Goal: Task Accomplishment & Management: Manage account settings

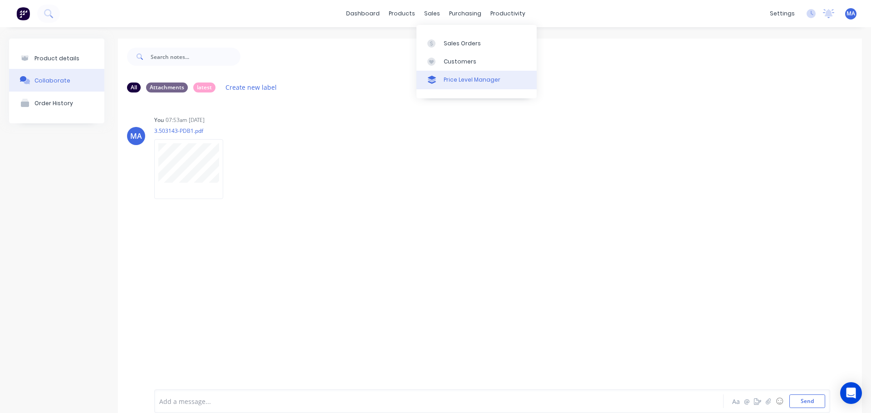
drag, startPoint x: 446, startPoint y: 44, endPoint x: 417, endPoint y: 74, distance: 41.4
click at [446, 44] on div "Sales Orders" at bounding box center [462, 43] width 37 height 8
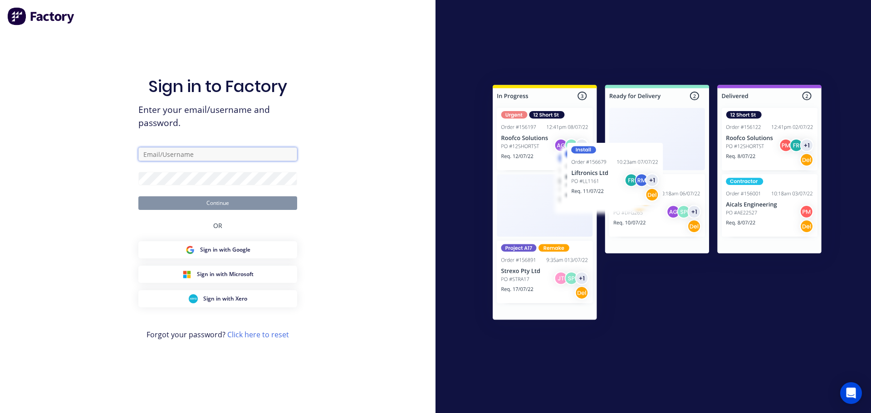
type input "[EMAIL_ADDRESS][DOMAIN_NAME]"
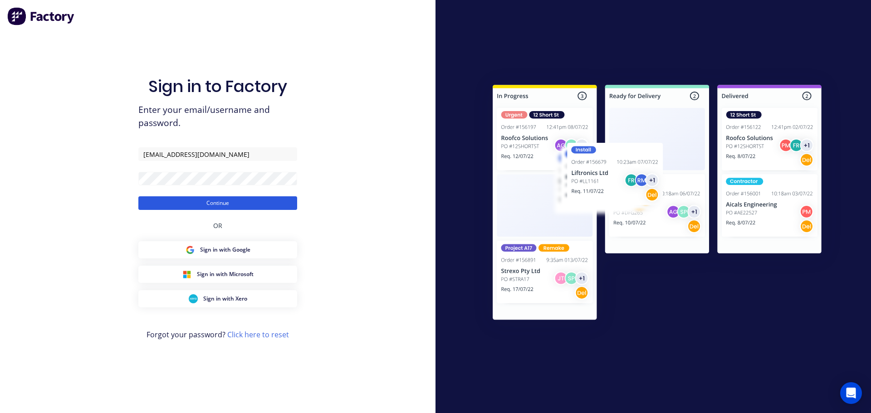
click at [189, 204] on button "Continue" at bounding box center [217, 203] width 159 height 14
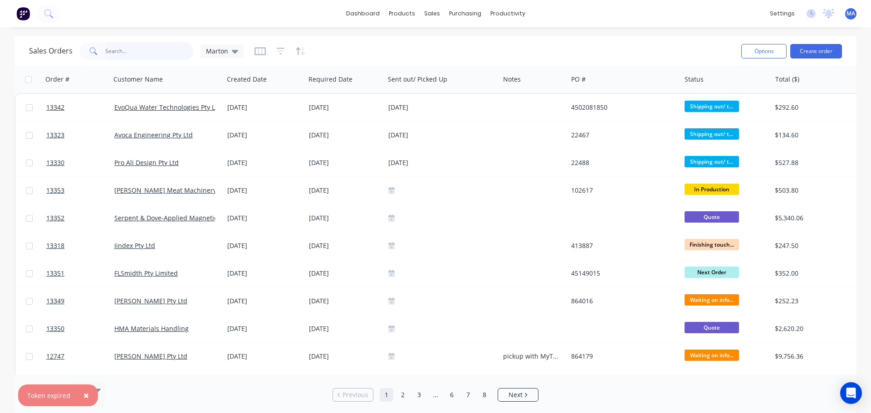
click at [159, 50] on input "text" at bounding box center [149, 51] width 88 height 18
type input "consep"
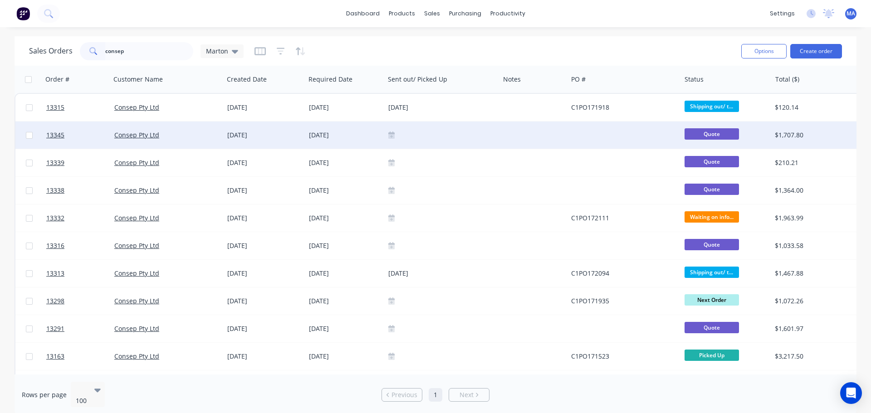
click at [212, 136] on div "Consep Pty Ltd" at bounding box center [164, 135] width 101 height 9
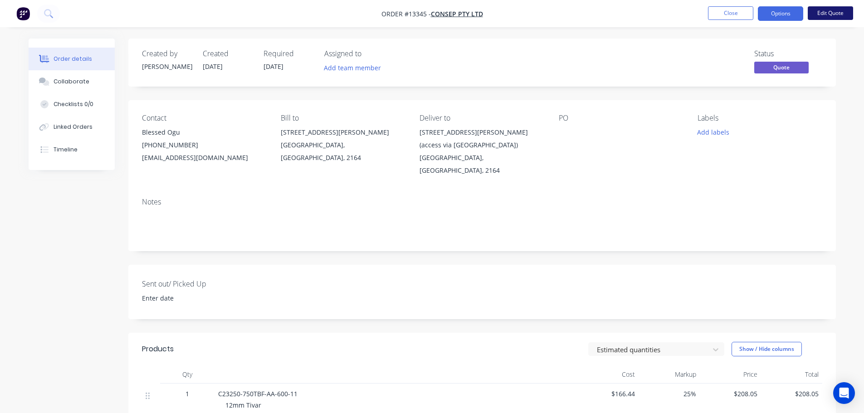
click at [830, 9] on button "Edit Quote" at bounding box center [830, 13] width 45 height 14
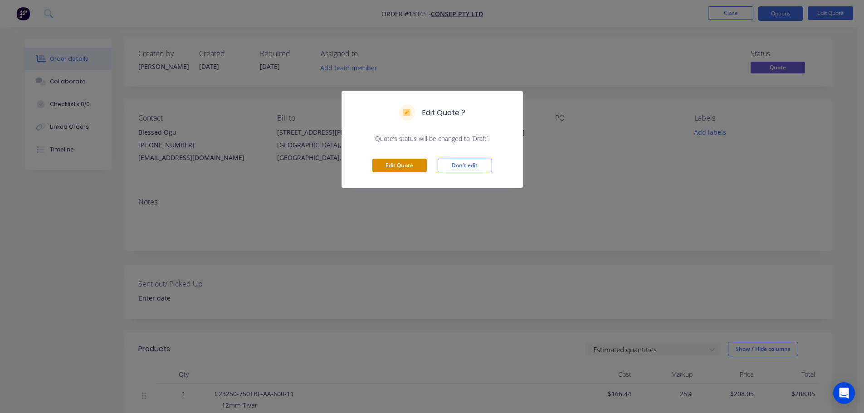
click at [389, 166] on button "Edit Quote" at bounding box center [399, 166] width 54 height 14
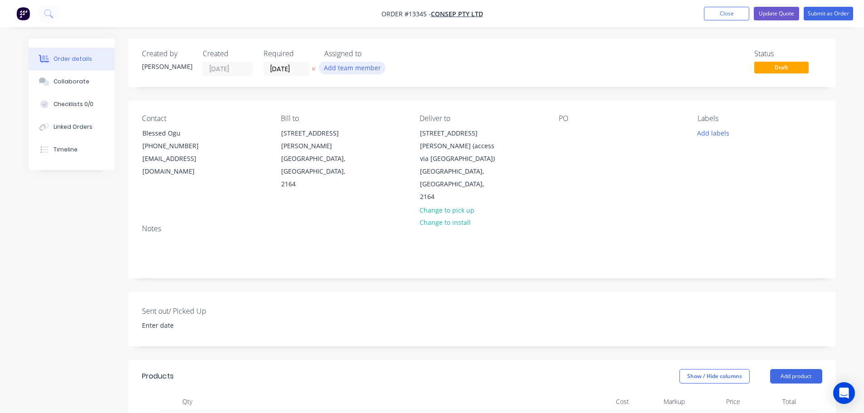
click at [375, 73] on button "Add team member" at bounding box center [352, 68] width 67 height 12
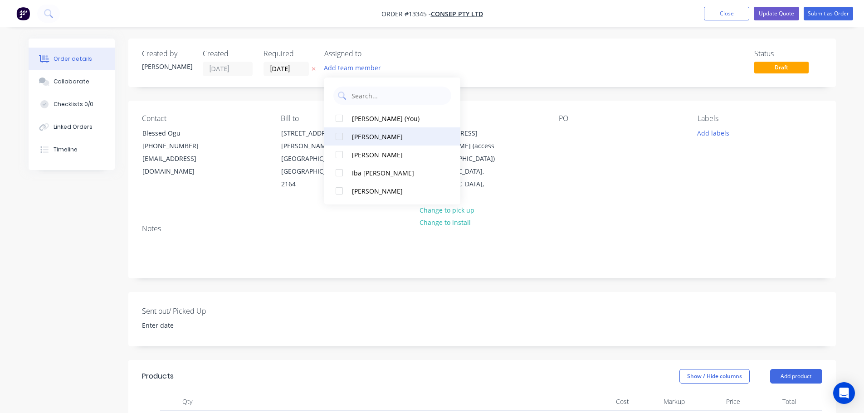
click at [344, 136] on div at bounding box center [339, 136] width 18 height 18
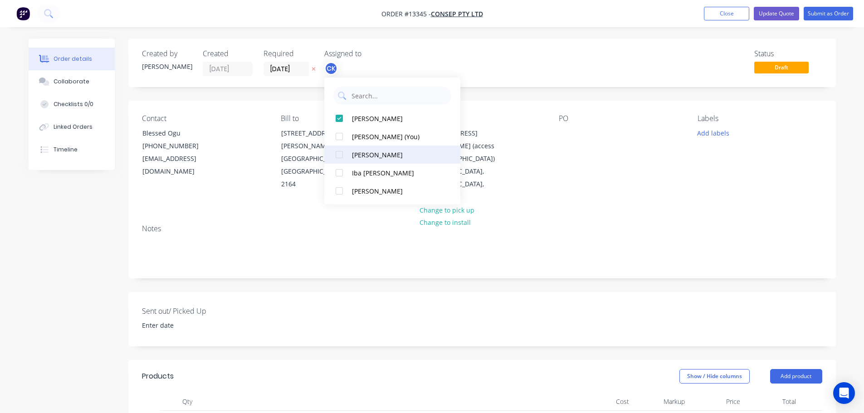
drag, startPoint x: 340, startPoint y: 114, endPoint x: 336, endPoint y: 151, distance: 36.9
click at [340, 116] on div at bounding box center [339, 118] width 18 height 18
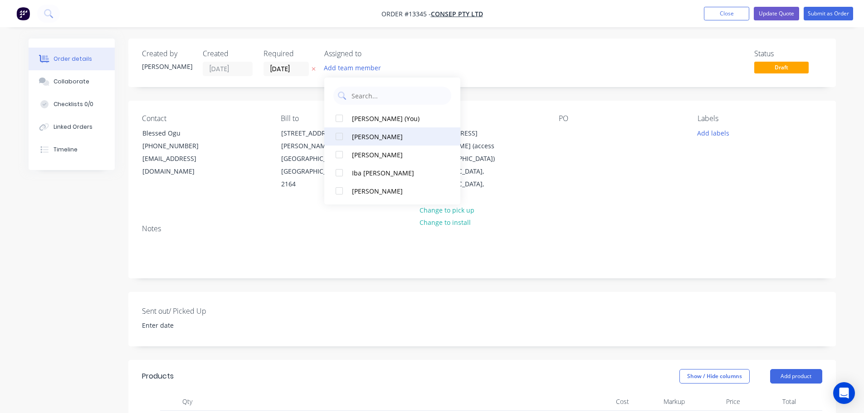
click at [336, 154] on div at bounding box center [339, 155] width 18 height 18
drag, startPoint x: 342, startPoint y: 142, endPoint x: 342, endPoint y: 149, distance: 7.3
click at [342, 142] on div at bounding box center [339, 136] width 18 height 18
drag, startPoint x: 342, startPoint y: 154, endPoint x: 484, endPoint y: 47, distance: 177.8
click at [343, 154] on div at bounding box center [339, 155] width 18 height 18
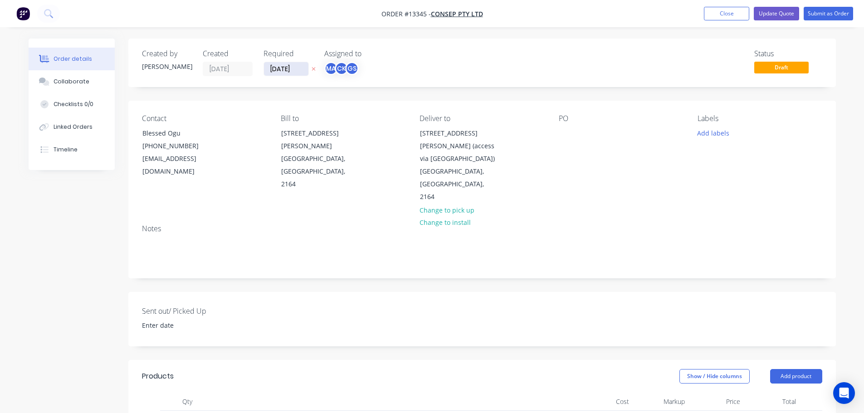
click at [287, 66] on input "[DATE]" at bounding box center [286, 69] width 44 height 14
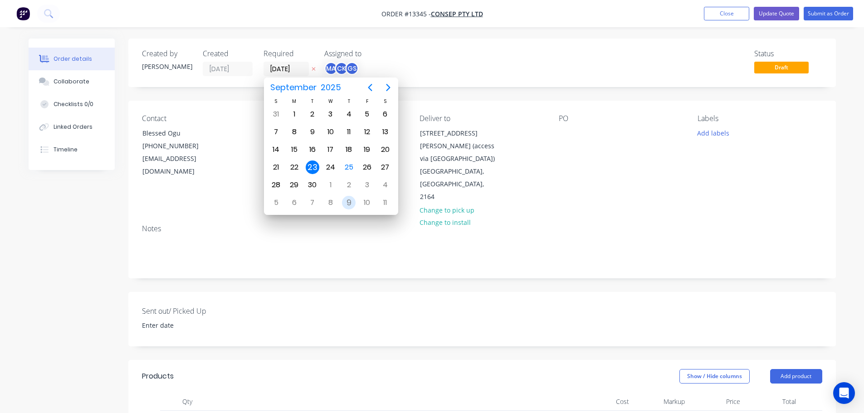
click at [345, 200] on div "9" at bounding box center [349, 203] width 14 height 14
type input "[DATE]"
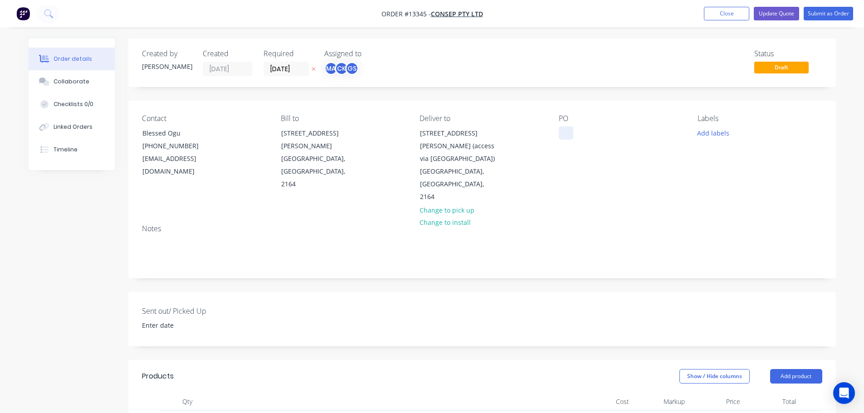
drag, startPoint x: 560, startPoint y: 126, endPoint x: 562, endPoint y: 131, distance: 5.7
click at [561, 127] on div "PO" at bounding box center [621, 158] width 124 height 89
click at [561, 136] on div at bounding box center [566, 133] width 15 height 13
click at [723, 129] on button "Add labels" at bounding box center [714, 133] width 42 height 12
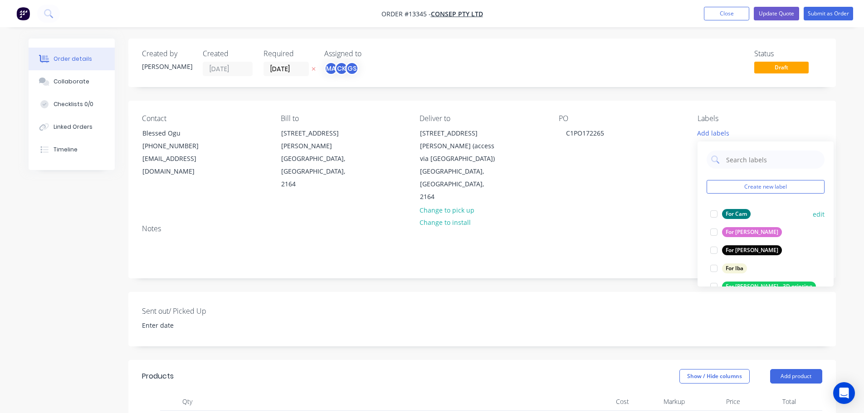
click at [714, 221] on div at bounding box center [714, 214] width 18 height 18
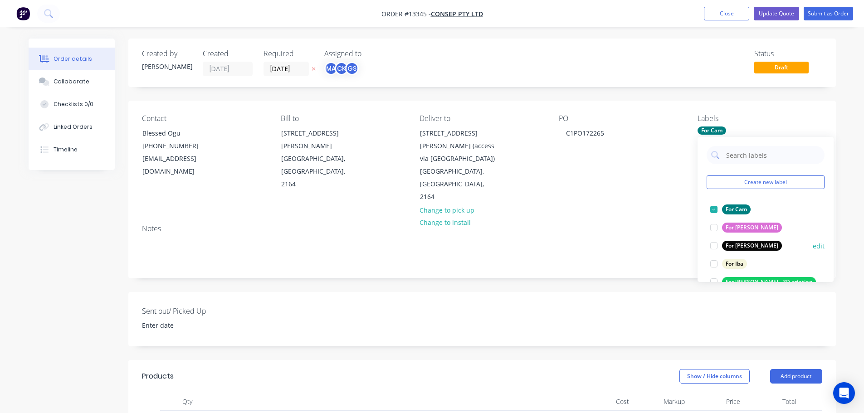
click at [713, 243] on div at bounding box center [714, 246] width 18 height 18
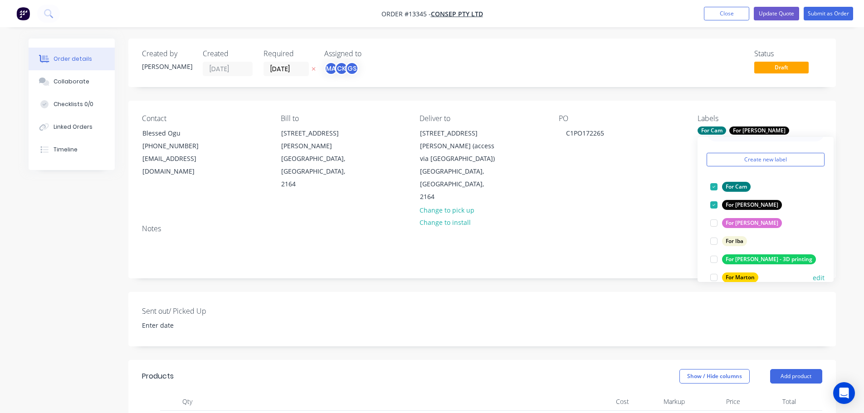
scroll to position [45, 0]
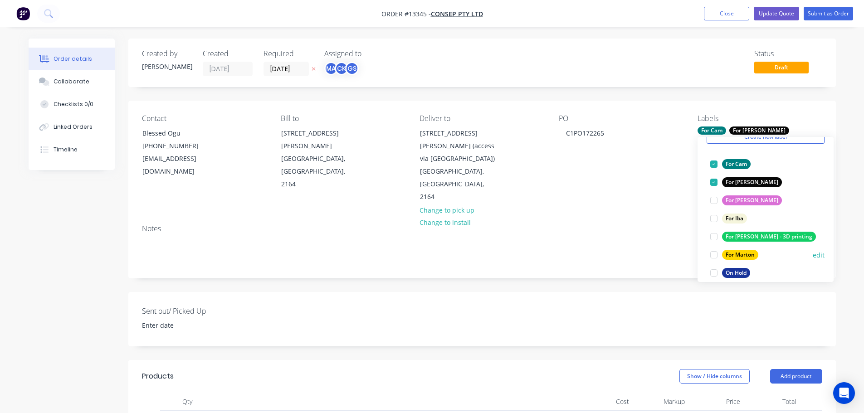
click at [713, 254] on div at bounding box center [714, 255] width 18 height 18
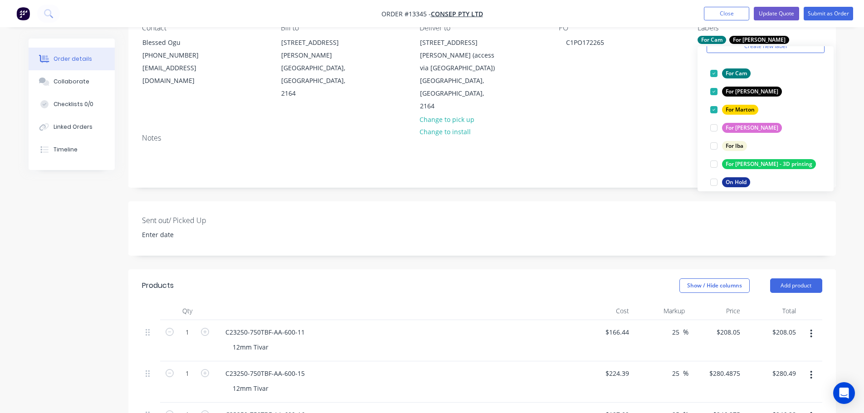
click at [380, 279] on div "Show / Hide columns Add product" at bounding box center [554, 286] width 536 height 15
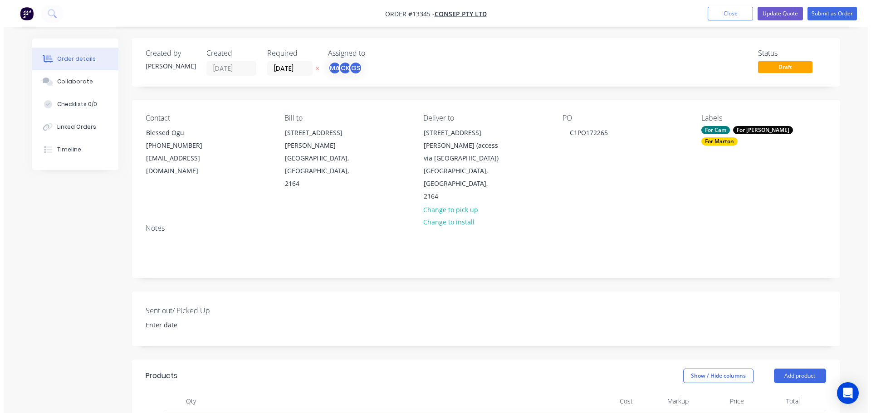
scroll to position [0, 0]
click at [821, 19] on button "Submit as Order" at bounding box center [828, 14] width 49 height 14
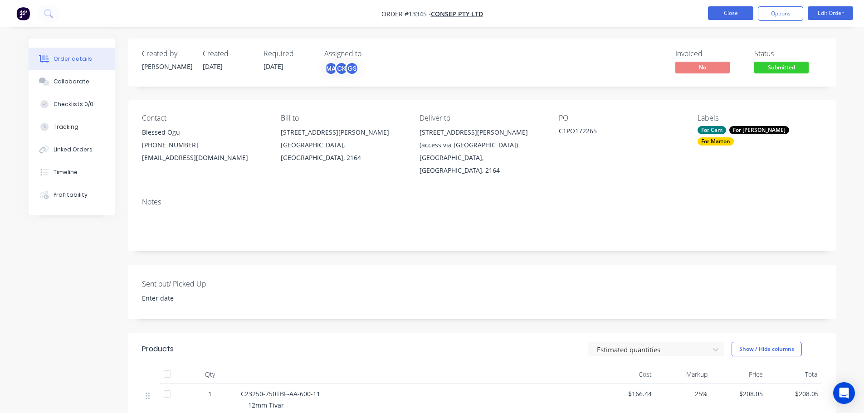
click at [720, 19] on li "Close" at bounding box center [730, 13] width 45 height 15
click at [768, 65] on span "Submitted" at bounding box center [781, 67] width 54 height 11
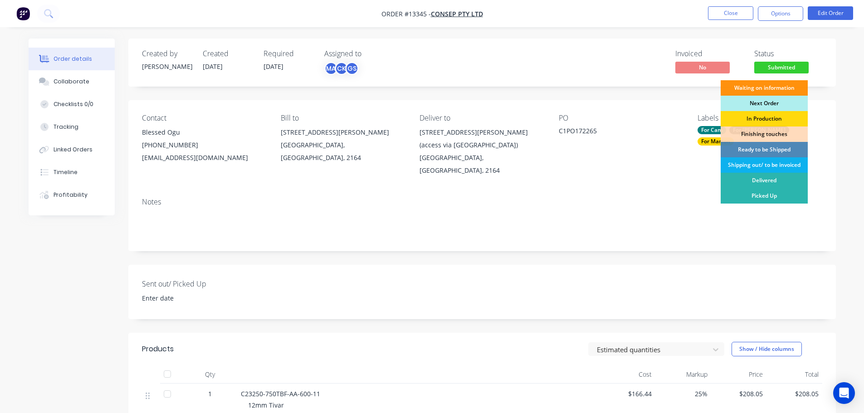
click at [762, 105] on div "Next Order" at bounding box center [764, 103] width 87 height 15
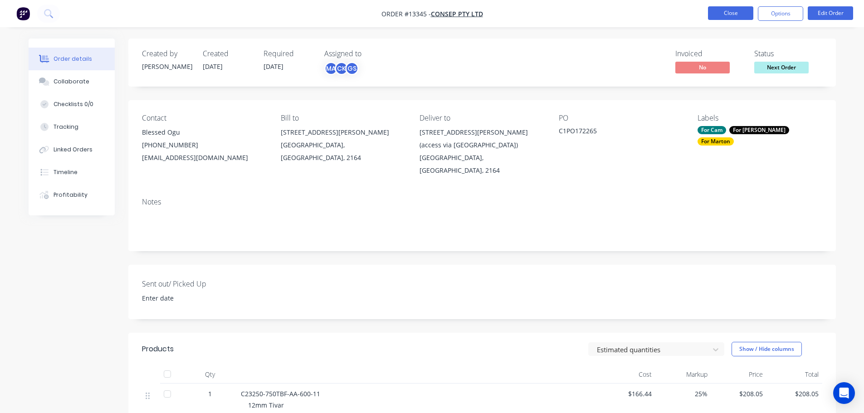
click at [719, 17] on button "Close" at bounding box center [730, 13] width 45 height 14
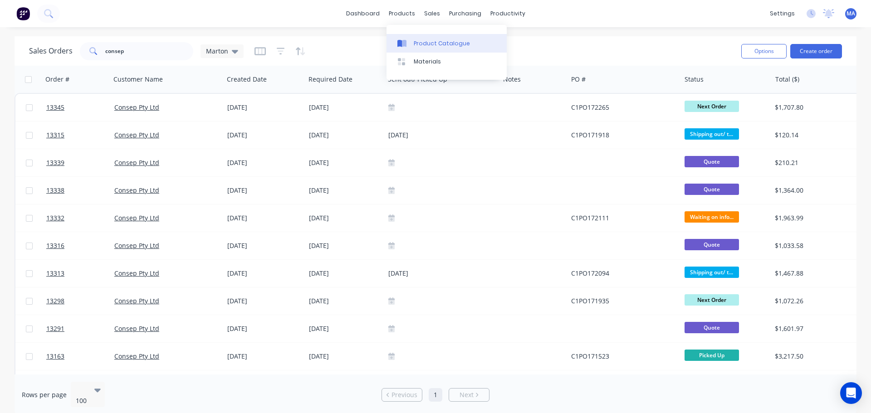
click at [423, 42] on div "Product Catalogue" at bounding box center [442, 43] width 56 height 8
